Goal: Task Accomplishment & Management: Manage account settings

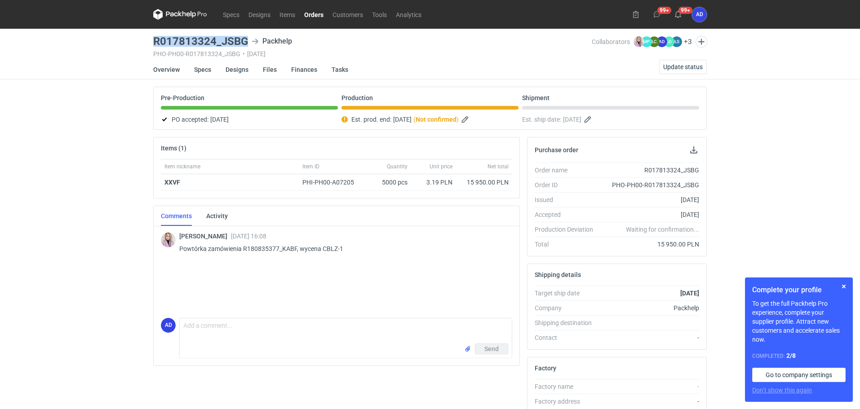
drag, startPoint x: 247, startPoint y: 39, endPoint x: 148, endPoint y: 43, distance: 99.4
click at [148, 43] on div "Specs Designs Items Orders Customers Tools Analytics 99+ 99+ AD Anita Dolczewsk…" at bounding box center [430, 204] width 860 height 409
copy h3 "R017813324_JSBG"
click at [674, 67] on span "Update status" at bounding box center [683, 67] width 40 height 6
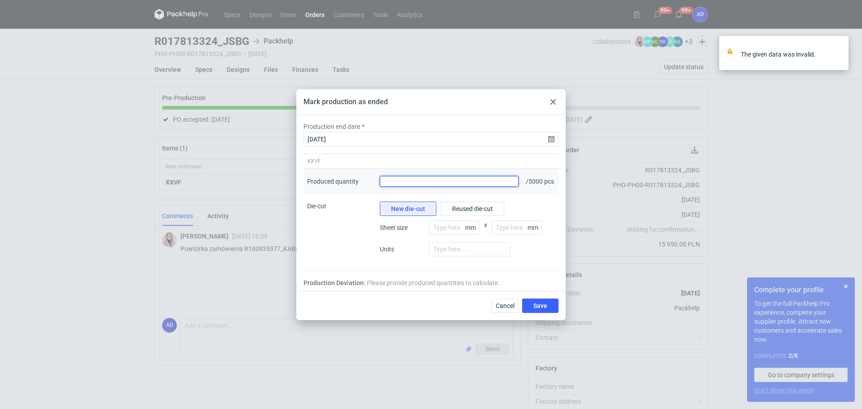
click at [482, 183] on input "Produced quantity" at bounding box center [449, 181] width 139 height 11
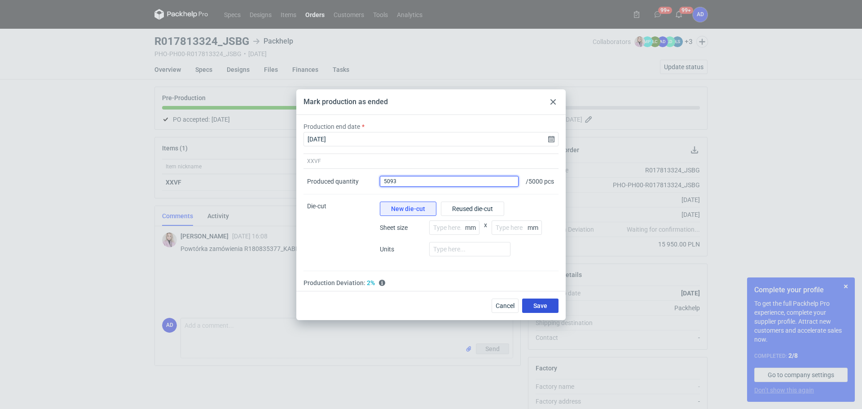
type input "5093"
click at [542, 309] on span "Save" at bounding box center [541, 306] width 14 height 6
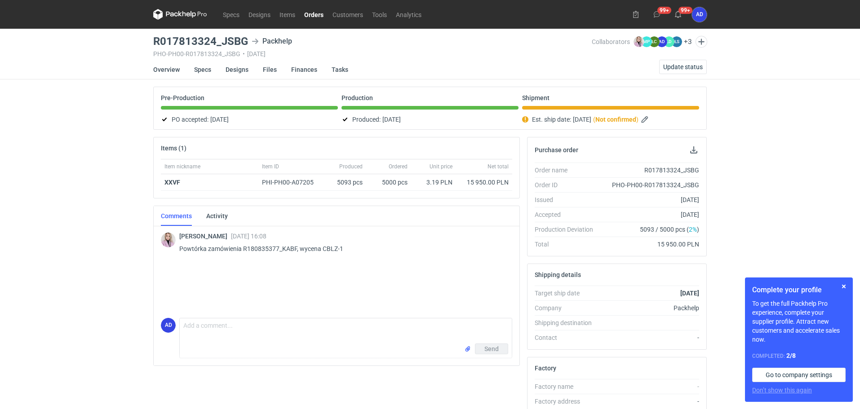
click at [315, 9] on link "Orders" at bounding box center [314, 14] width 28 height 11
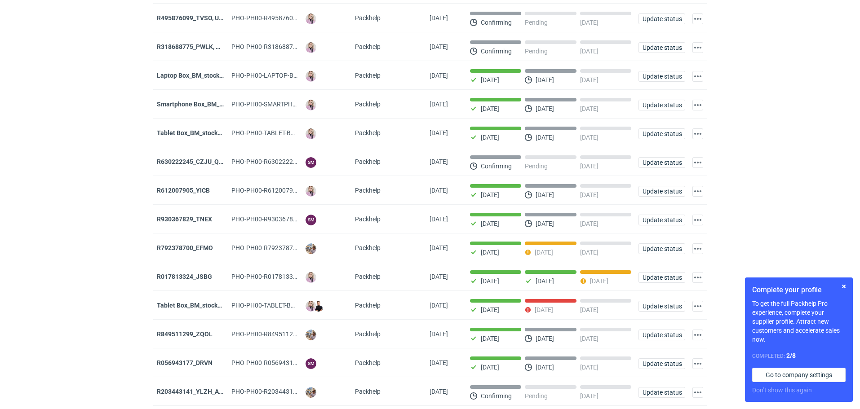
scroll to position [314, 0]
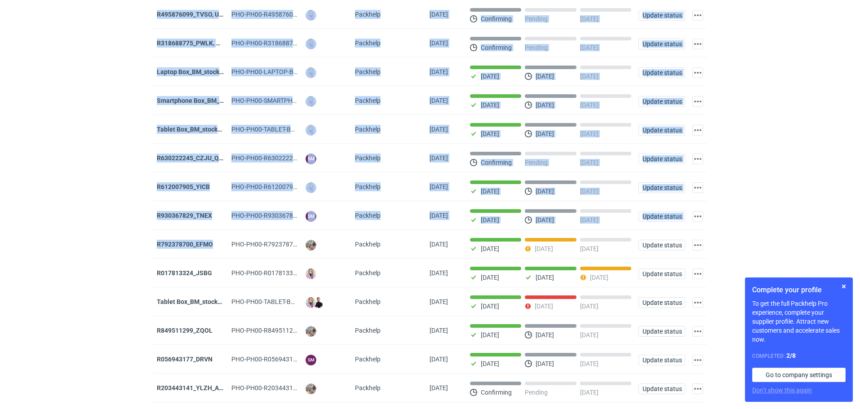
drag, startPoint x: 217, startPoint y: 252, endPoint x: 149, endPoint y: 252, distance: 68.3
click at [217, 249] on div "R792378700_EFMO" at bounding box center [190, 244] width 67 height 9
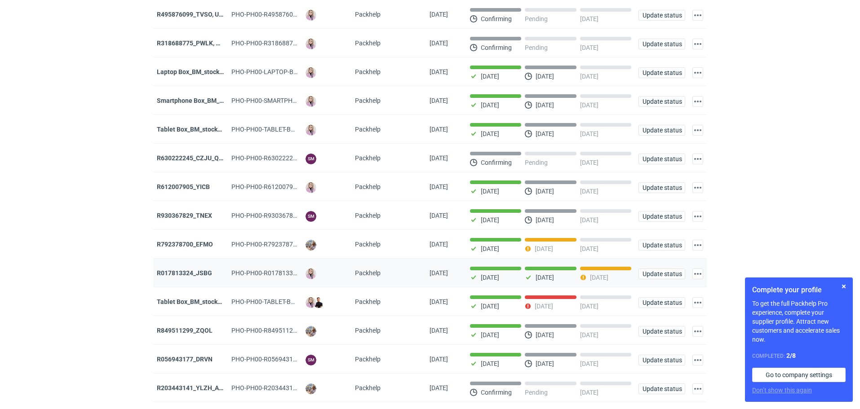
drag, startPoint x: 231, startPoint y: 267, endPoint x: 203, endPoint y: 270, distance: 28.0
click at [226, 269] on div "R017813324_JSBG PHO-PH00-R017813324_JSBG Klaudia Wiśniewska Packhelp 25/09/2025…" at bounding box center [429, 273] width 553 height 29
drag, startPoint x: 213, startPoint y: 253, endPoint x: 155, endPoint y: 254, distance: 58.8
click at [155, 254] on div "R792378700_EFMO" at bounding box center [190, 244] width 75 height 29
copy strong "R792378700_EFMO"
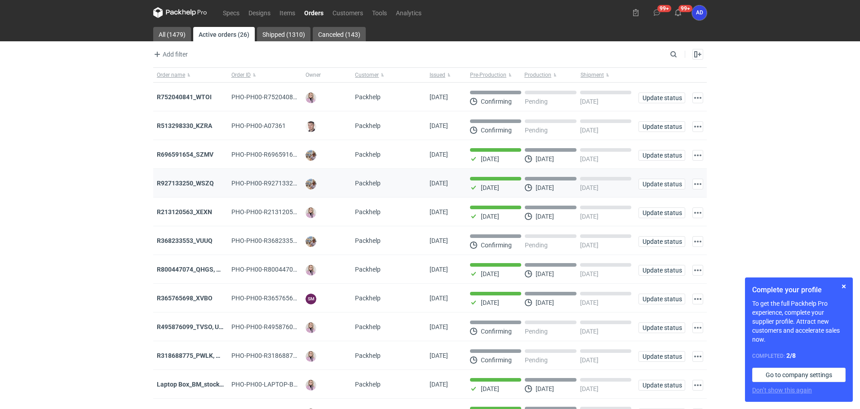
scroll to position [0, 0]
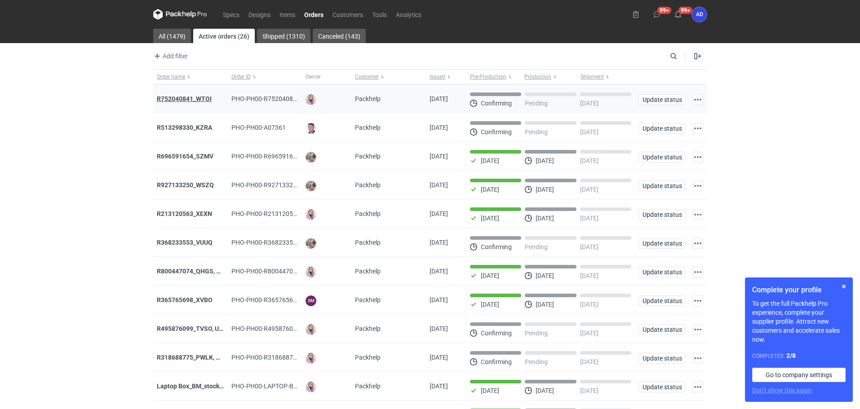
click at [189, 100] on strong "R752040841_WTOI" at bounding box center [184, 98] width 55 height 7
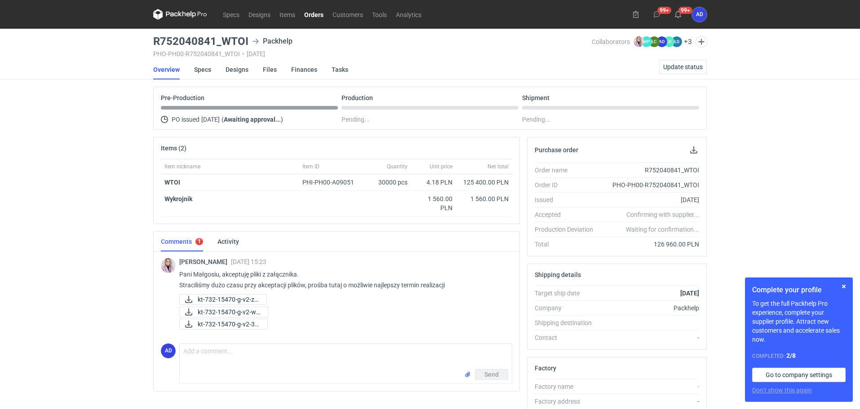
click at [322, 14] on link "Orders" at bounding box center [314, 14] width 28 height 11
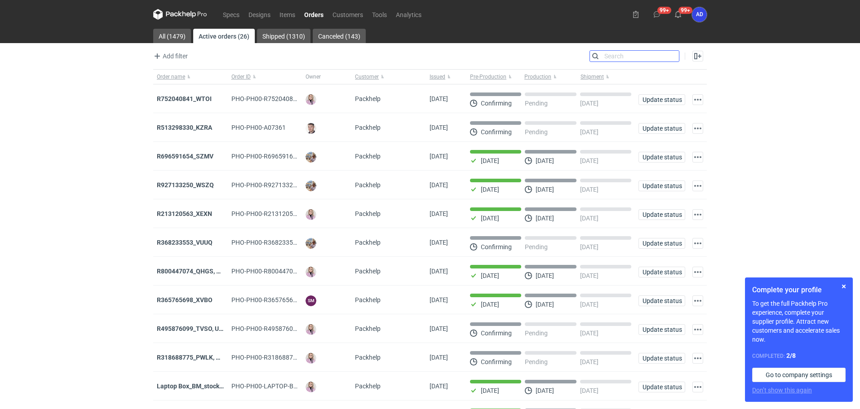
click at [674, 57] on input "Search" at bounding box center [634, 56] width 89 height 11
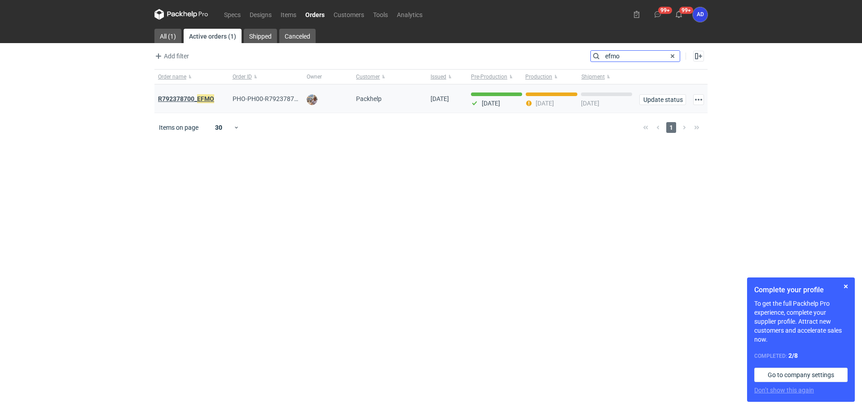
type input "efmo"
click at [185, 100] on strong "R792378700_ EFMO" at bounding box center [186, 99] width 56 height 10
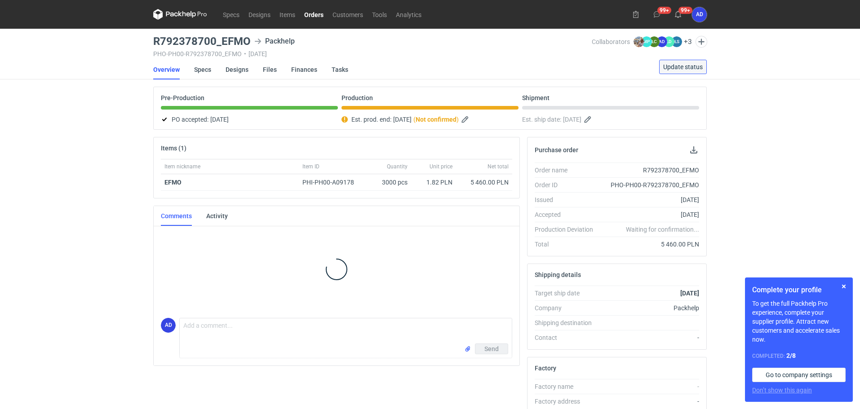
click at [680, 66] on span "Update status" at bounding box center [683, 67] width 40 height 6
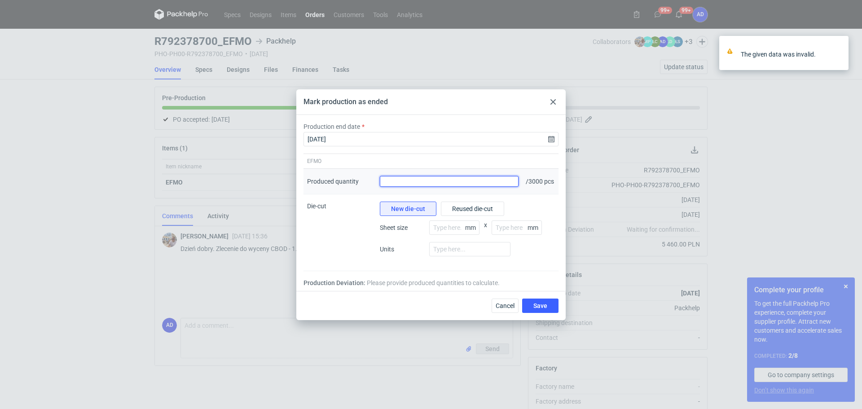
click at [479, 183] on input "Produced quantity" at bounding box center [449, 181] width 139 height 11
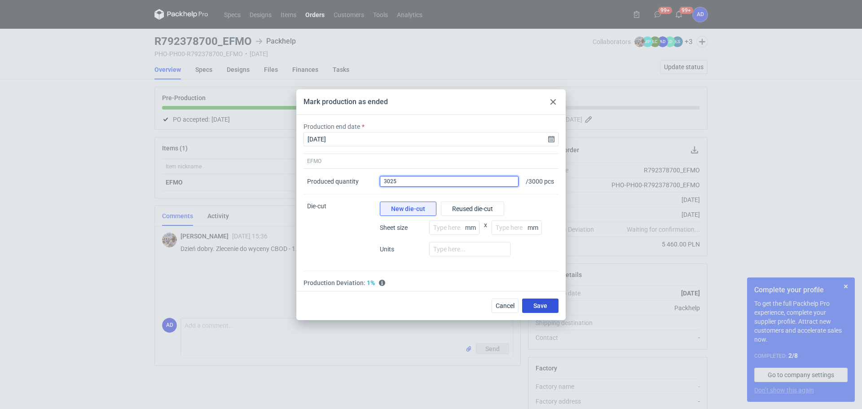
type input "3025"
click at [544, 309] on span "Save" at bounding box center [541, 306] width 14 height 6
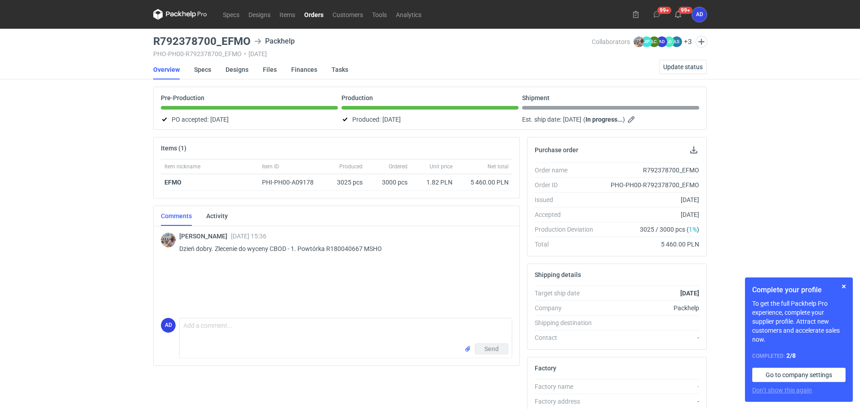
click at [314, 16] on link "Orders" at bounding box center [314, 14] width 28 height 11
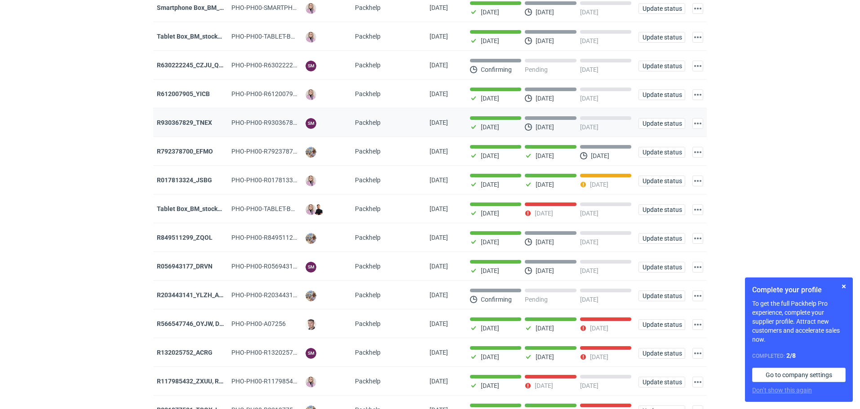
scroll to position [463, 0]
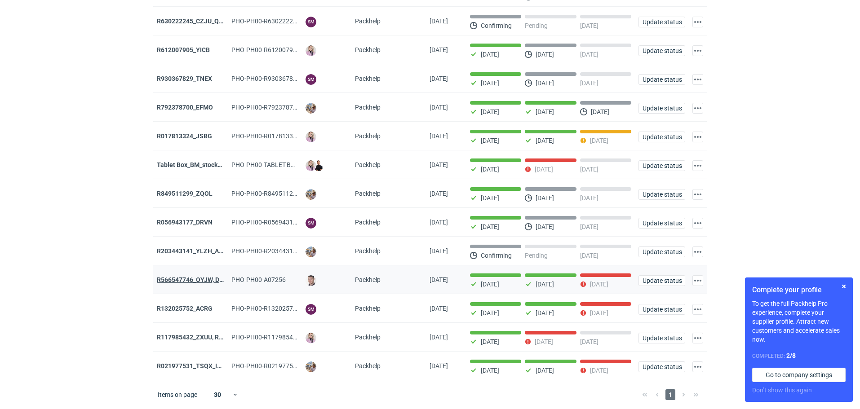
click at [207, 278] on strong "R566547746_OYJW, DJBN, [PERSON_NAME], [PERSON_NAME], OYBW, UUIL" at bounding box center [263, 279] width 213 height 7
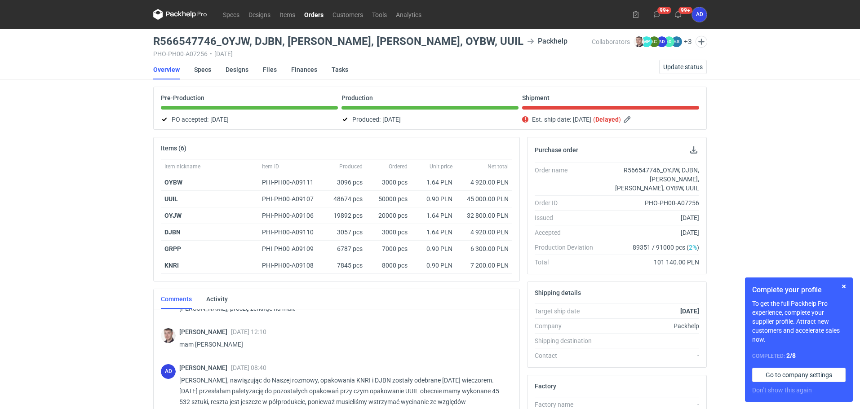
click at [321, 14] on link "Orders" at bounding box center [314, 14] width 28 height 11
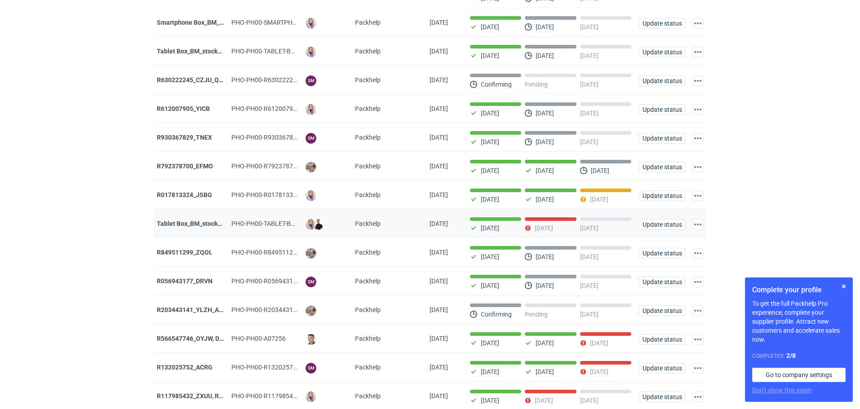
scroll to position [404, 0]
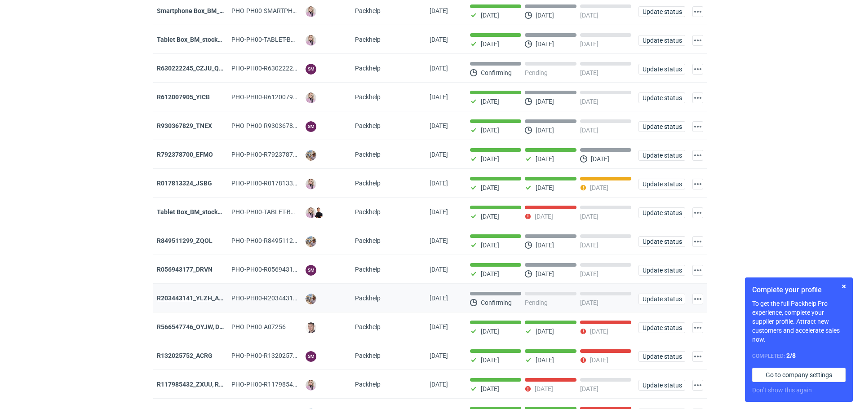
click at [207, 302] on strong "R203443141_YLZH_AHYW" at bounding box center [195, 298] width 76 height 7
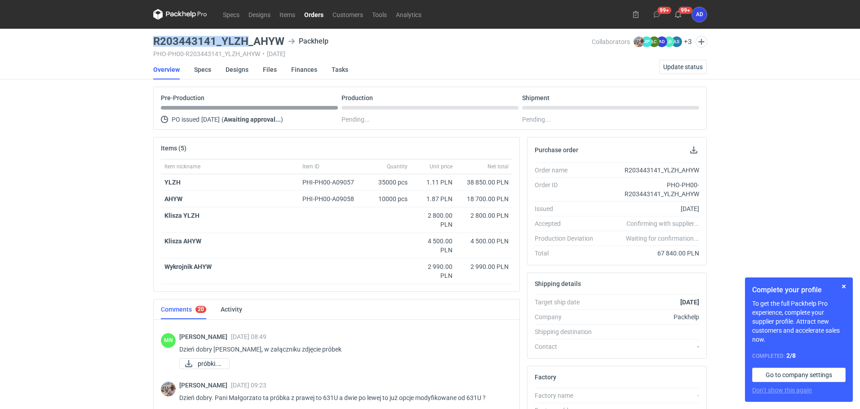
drag, startPoint x: 244, startPoint y: 40, endPoint x: 133, endPoint y: 47, distance: 111.1
click at [134, 46] on div "Specs Designs Items Orders Customers Tools Analytics 99+ 99+ AD Anita Dolczewsk…" at bounding box center [430, 204] width 860 height 409
copy h3 "R203443141_YLZH"
click at [311, 19] on link "Orders" at bounding box center [314, 14] width 28 height 11
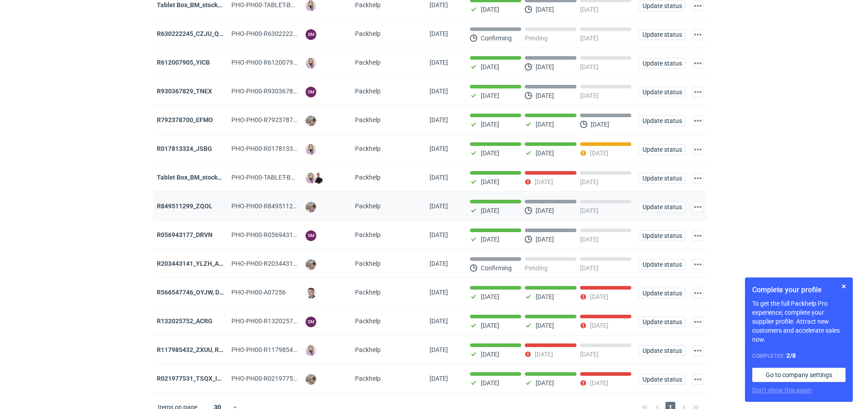
scroll to position [449, 0]
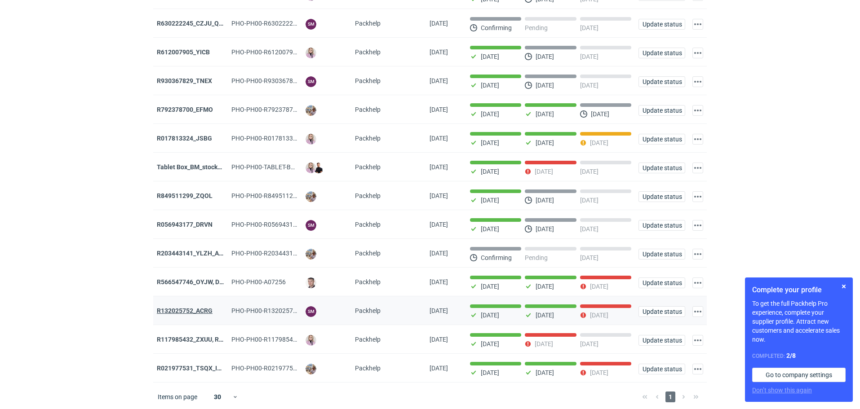
click at [209, 314] on strong "R132025752_ACRG" at bounding box center [185, 310] width 56 height 7
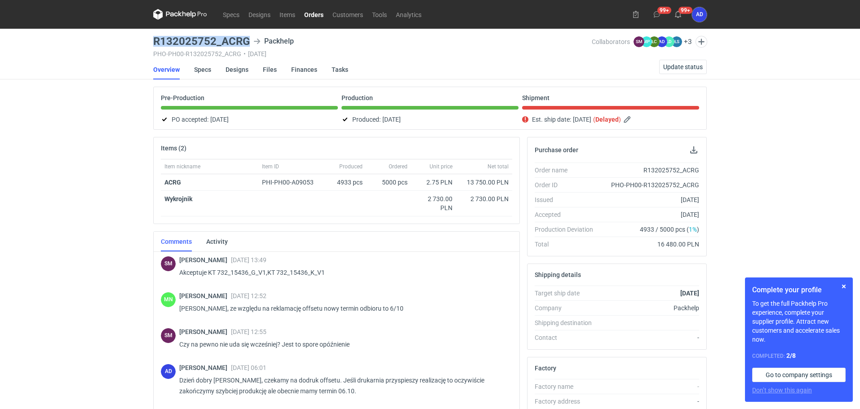
drag, startPoint x: 248, startPoint y: 40, endPoint x: 153, endPoint y: 41, distance: 94.8
click at [153, 41] on div "R132025752_ACRG Packhelp" at bounding box center [372, 41] width 438 height 11
copy h3 "R132025752_ACRG"
click at [672, 65] on span "Update status" at bounding box center [683, 67] width 40 height 6
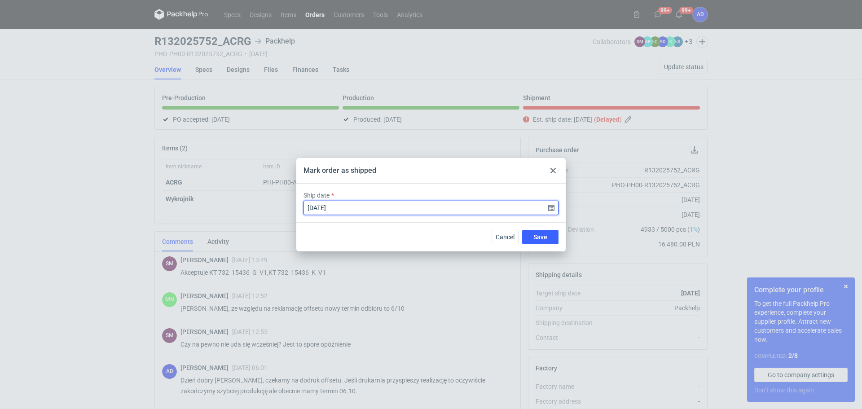
click at [552, 211] on input "2025-09-30" at bounding box center [431, 208] width 255 height 14
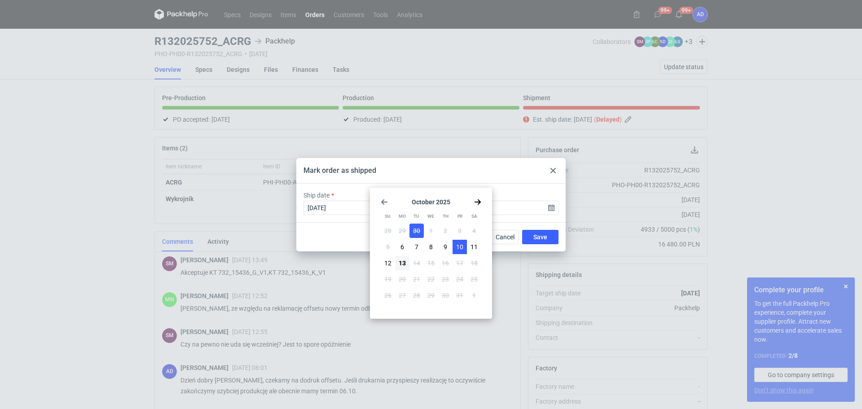
click at [455, 248] on button "10" at bounding box center [460, 247] width 14 height 14
type input "2025-10-10"
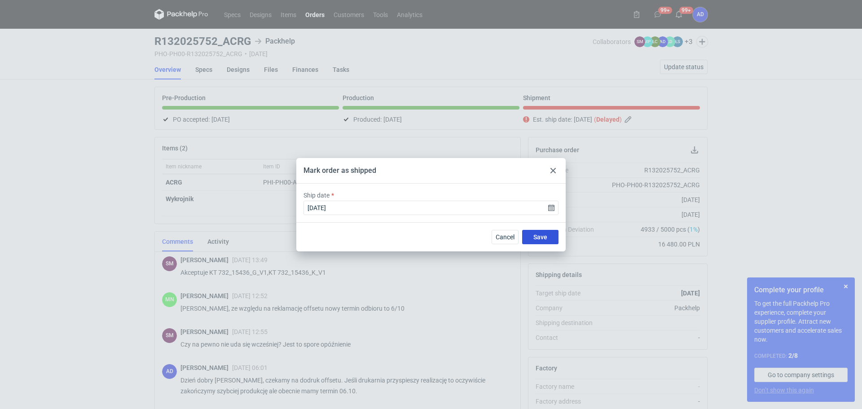
click at [538, 234] on span "Save" at bounding box center [541, 237] width 14 height 6
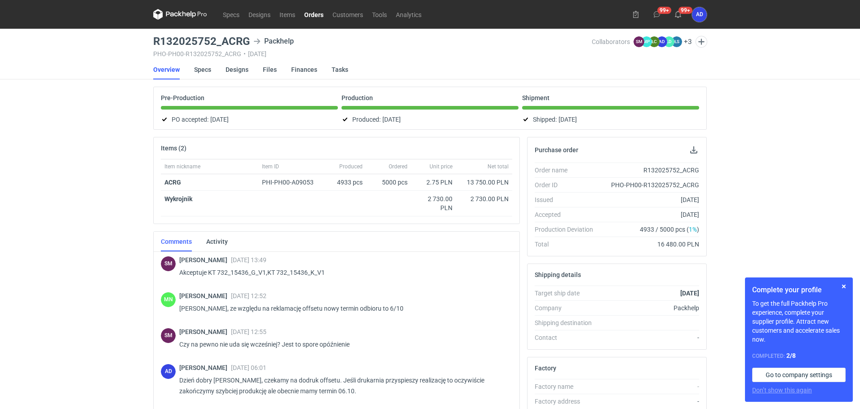
click at [317, 15] on link "Orders" at bounding box center [314, 14] width 28 height 11
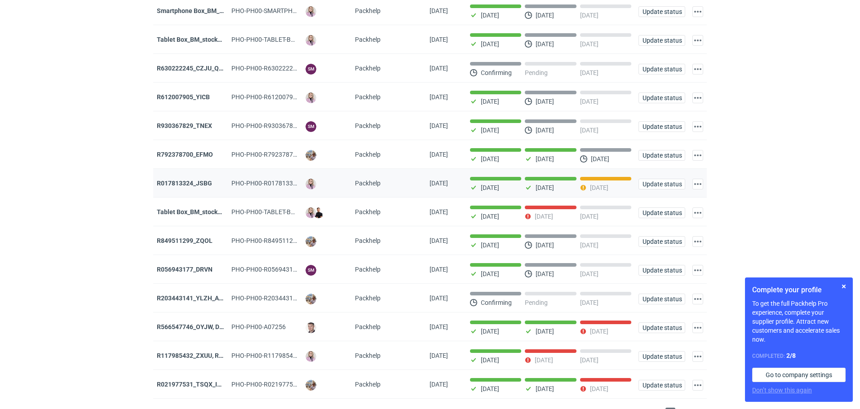
scroll to position [434, 0]
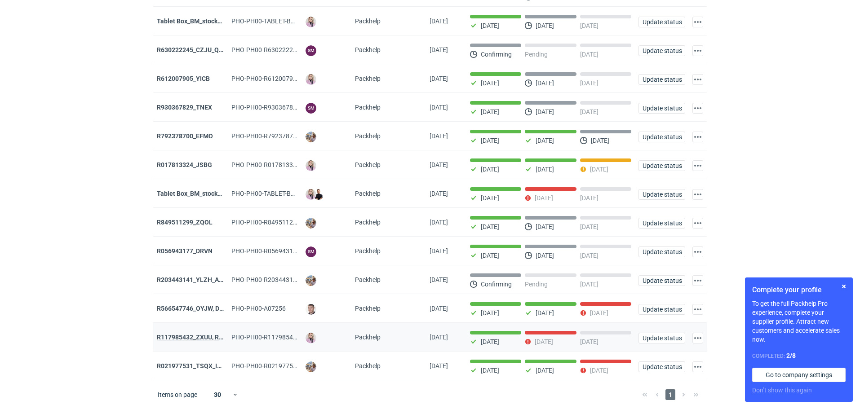
click at [210, 337] on strong "R117985432_ZXUU, RNMV, VLQR" at bounding box center [204, 337] width 94 height 7
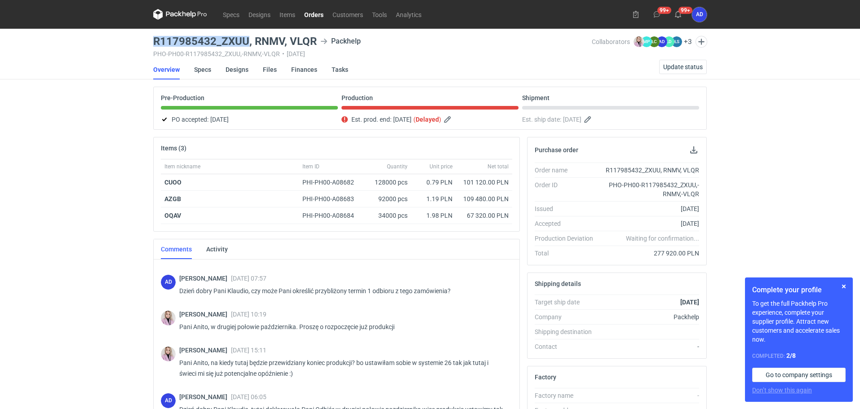
drag, startPoint x: 247, startPoint y: 40, endPoint x: 137, endPoint y: 42, distance: 110.5
click at [137, 42] on div "Specs Designs Items Orders Customers Tools Analytics 99+ 99+ AD Anita Dolczewsk…" at bounding box center [430, 204] width 860 height 409
copy h3 "R117985432_ZXUU"
click at [318, 15] on link "Orders" at bounding box center [314, 14] width 28 height 11
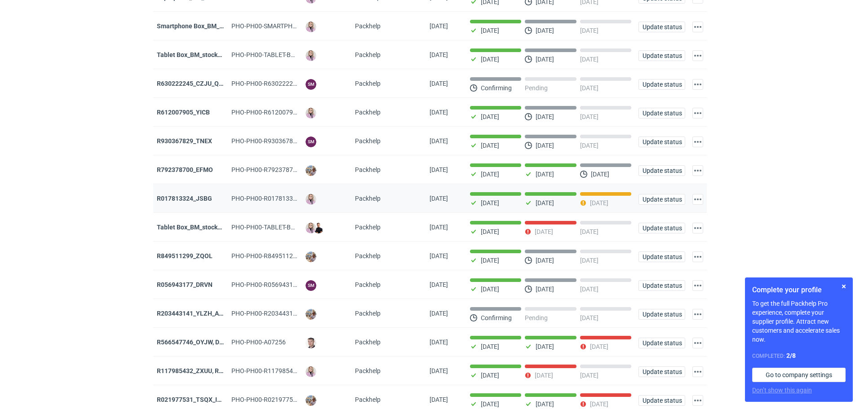
scroll to position [434, 0]
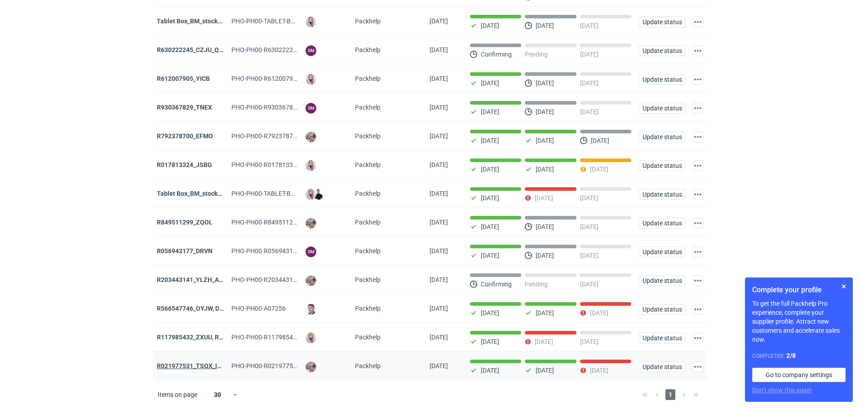
click at [205, 366] on strong "R021977531_TSQX_IDUW" at bounding box center [194, 365] width 74 height 7
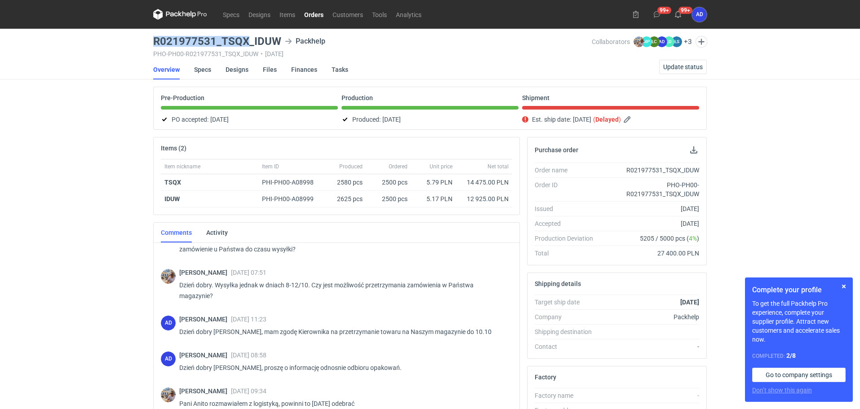
drag, startPoint x: 248, startPoint y: 38, endPoint x: 154, endPoint y: 46, distance: 94.6
click at [154, 46] on h3 "R021977531_TSQX_IDUW" at bounding box center [217, 41] width 128 height 11
copy h3 "R021977531_TSQX"
click at [674, 67] on span "Update status" at bounding box center [683, 67] width 40 height 6
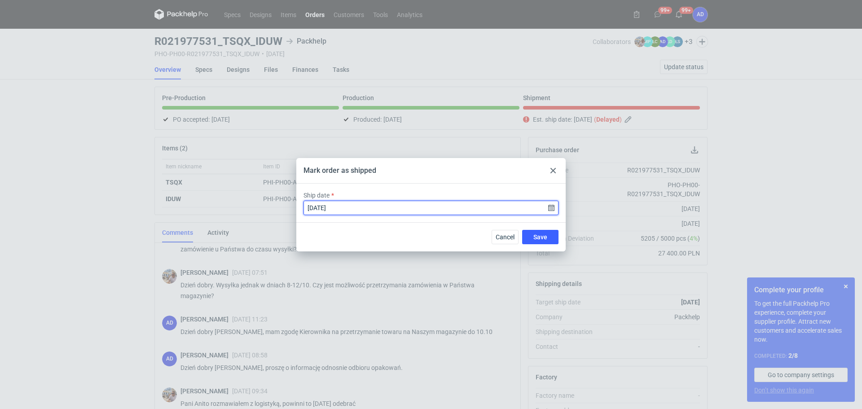
click at [549, 210] on input "2025-09-23" at bounding box center [431, 208] width 255 height 14
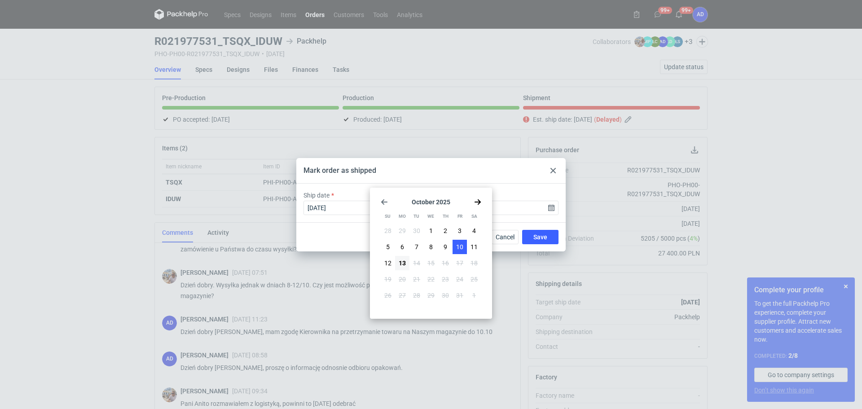
click at [459, 246] on span "10" at bounding box center [459, 247] width 7 height 9
type input "2025-10-10"
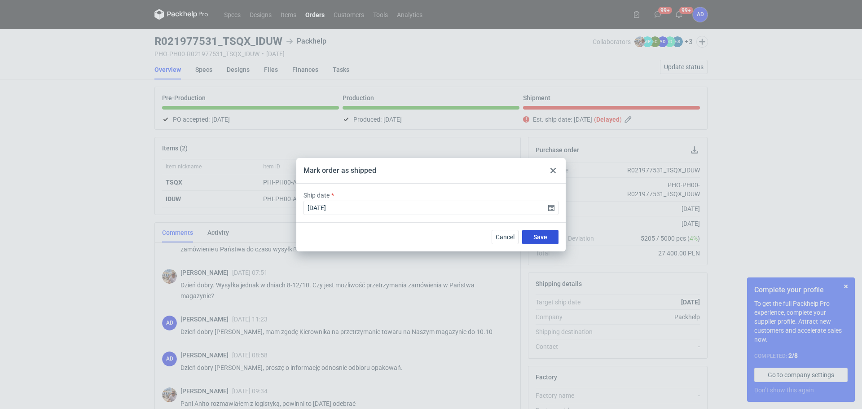
click at [536, 233] on button "Save" at bounding box center [540, 237] width 36 height 14
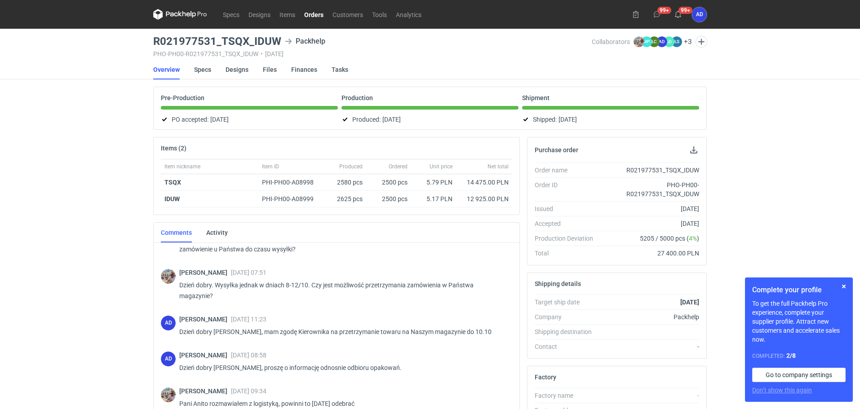
click at [308, 15] on link "Orders" at bounding box center [314, 14] width 28 height 11
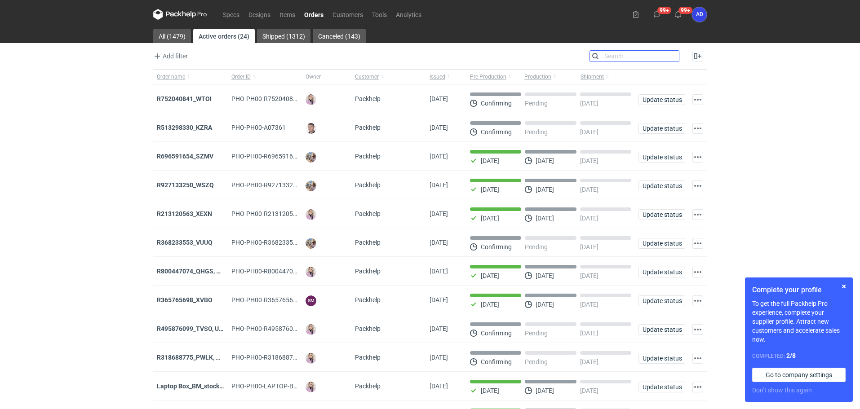
click at [673, 56] on input "Search" at bounding box center [634, 56] width 89 height 11
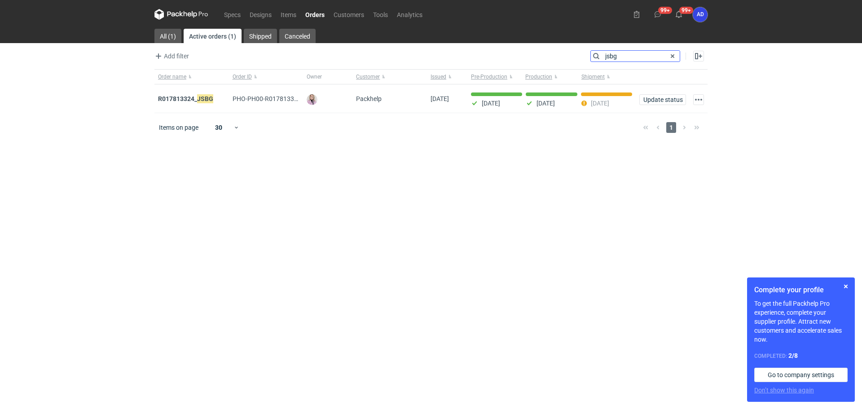
type input "jsbg"
drag, startPoint x: 625, startPoint y: 54, endPoint x: 605, endPoint y: 56, distance: 20.3
click at [605, 56] on input "jsbg" at bounding box center [635, 56] width 89 height 11
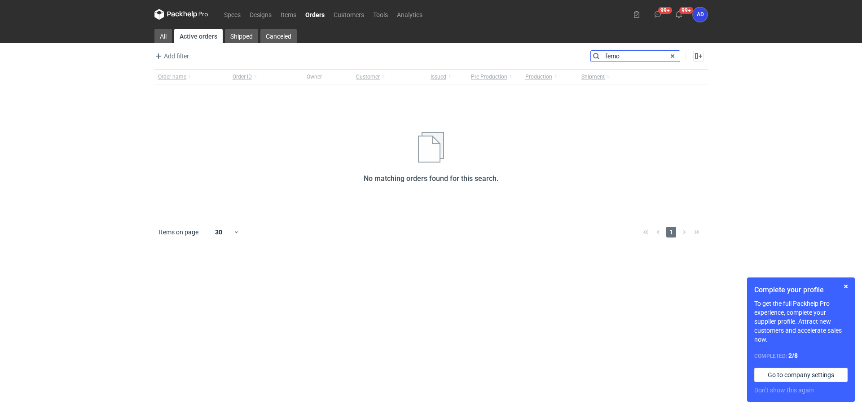
click at [629, 57] on input "femo" at bounding box center [635, 56] width 89 height 11
click at [604, 57] on input "femo" at bounding box center [635, 56] width 89 height 11
type input "efmo"
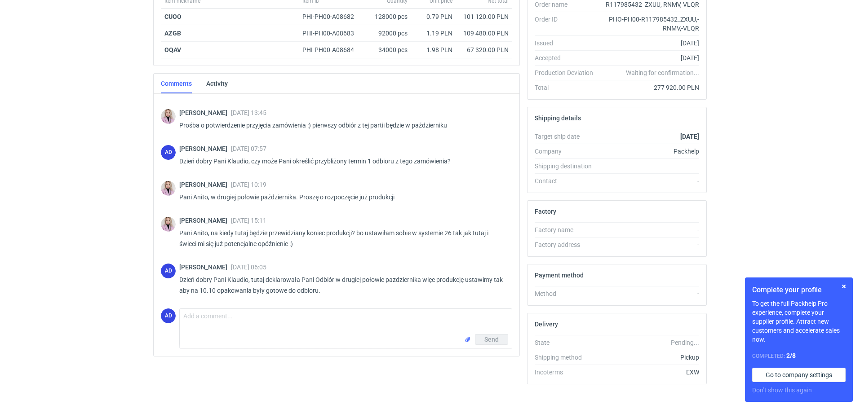
scroll to position [177, 0]
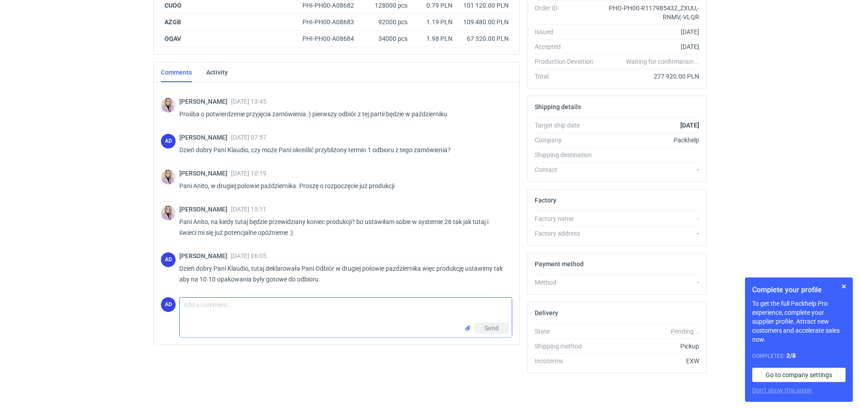
click at [212, 309] on textarea "Comment message" at bounding box center [346, 310] width 332 height 25
type textarea "P"
click at [414, 306] on textarea "Dzień dobry Pani Klaudio, jesteśmy w trakcie produkcji opakowań. Kompletna pale…" at bounding box center [346, 310] width 332 height 25
type textarea "Dzień dobry Pani Klaudio, jesteśmy w trakcie produkcji opakowań. Kompletna pale…"
click at [484, 330] on button "Send" at bounding box center [491, 328] width 33 height 11
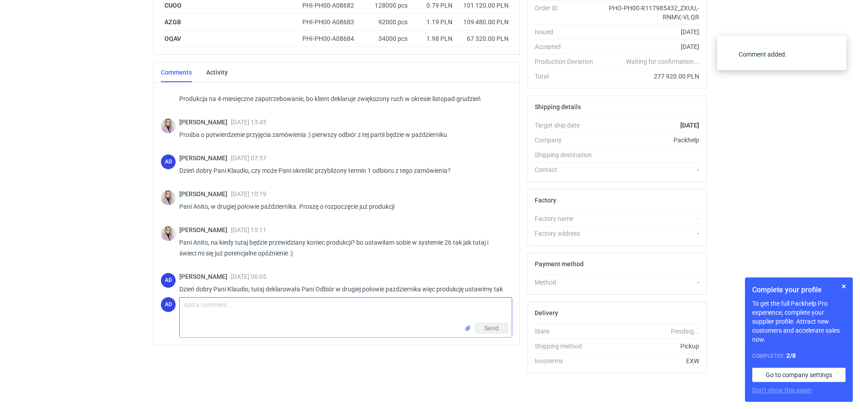
scroll to position [0, 0]
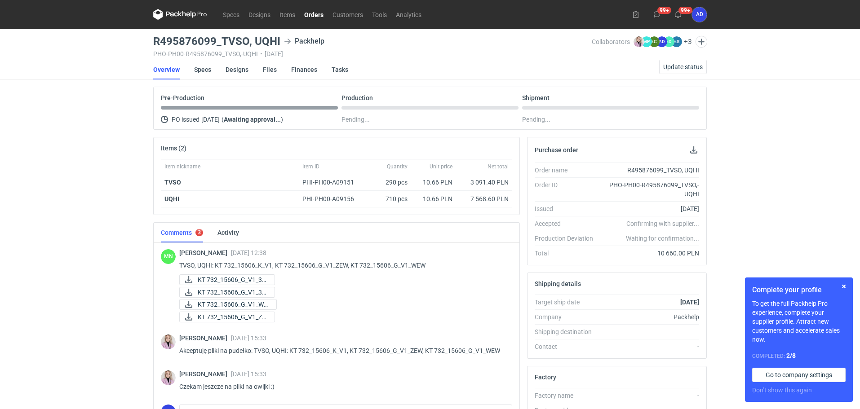
click at [318, 12] on link "Orders" at bounding box center [314, 14] width 28 height 11
